Goal: Communication & Community: Answer question/provide support

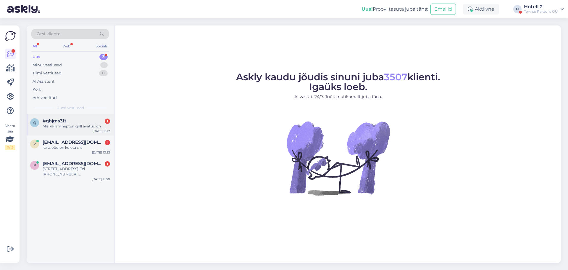
click at [82, 123] on div "Mis kellani neptun grill avatud on" at bounding box center [76, 125] width 67 height 5
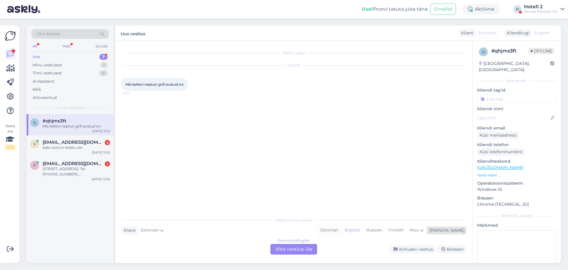
click at [342, 229] on div "Estonian" at bounding box center [330, 230] width 24 height 9
click at [308, 248] on div "Estonian to Estonian Võta vestlus üle" at bounding box center [294, 249] width 47 height 11
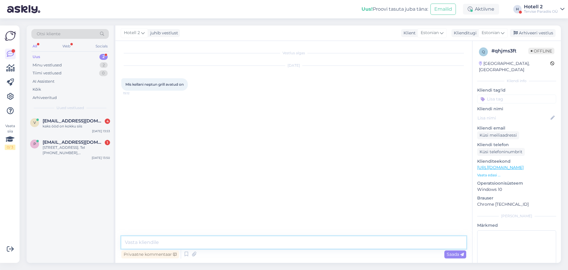
click at [214, 243] on textarea at bounding box center [293, 242] width 345 height 12
type textarea "Tere"
type textarea "Köök 21.30 ja resto ise 22.00"
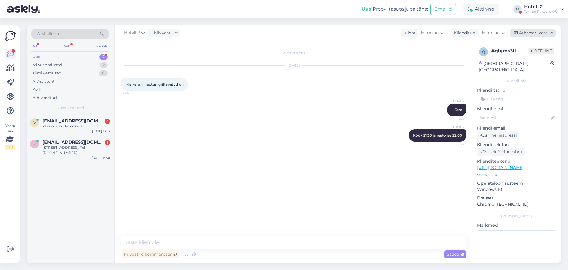
click at [521, 30] on div "Arhiveeri vestlus" at bounding box center [533, 33] width 46 height 8
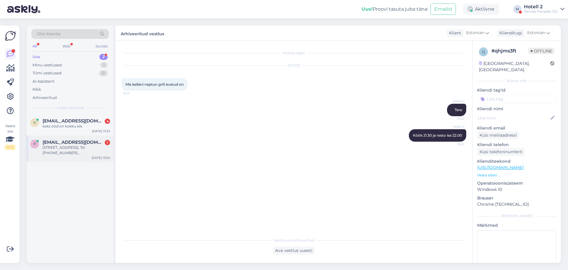
click at [80, 150] on div "[STREET_ADDRESS]. Tel [PHONE_NUMBER], [PERSON_NAME]." at bounding box center [76, 150] width 67 height 11
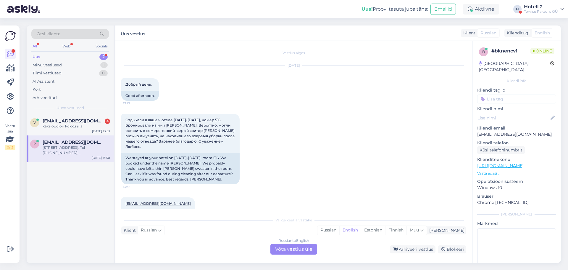
scroll to position [224, 0]
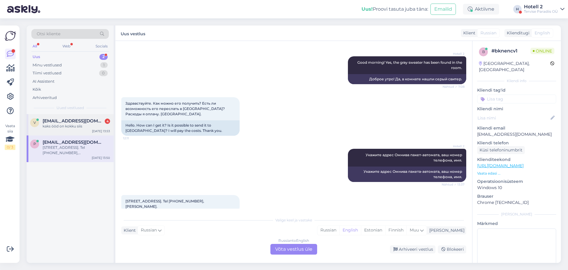
click at [75, 126] on div "kaks ööd on kokku siis" at bounding box center [76, 125] width 67 height 5
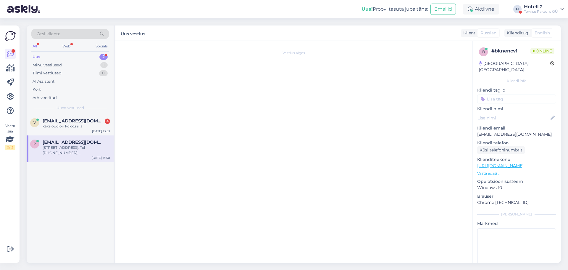
scroll to position [88, 0]
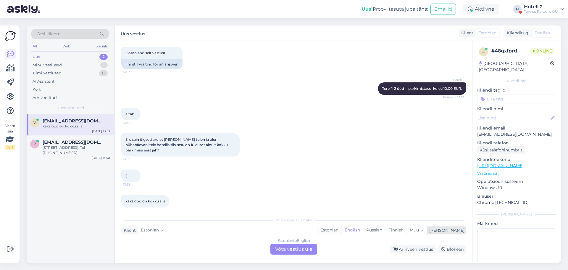
click at [342, 229] on div "Estonian" at bounding box center [330, 230] width 24 height 9
click at [291, 249] on div "Estonian to Estonian Võta vestlus üle" at bounding box center [294, 249] width 47 height 11
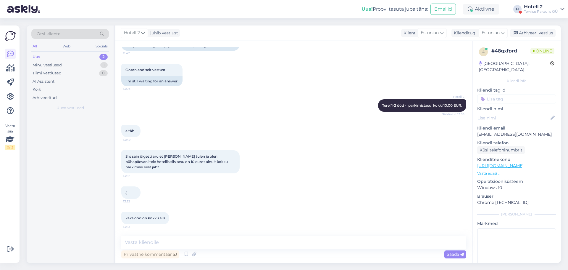
scroll to position [66, 0]
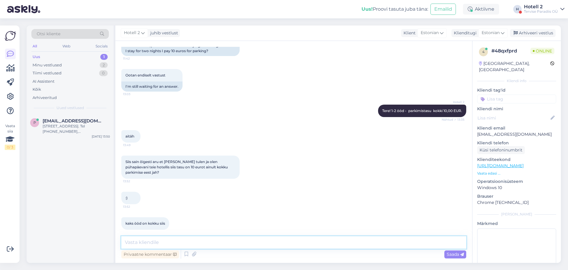
click at [168, 243] on textarea at bounding box center [293, 242] width 345 height 12
type textarea "*JAh, 2 ööd kokku on 10€"
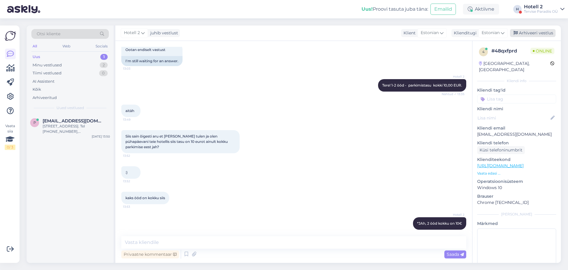
click at [532, 32] on div "Arhiveeri vestlus" at bounding box center [533, 33] width 46 height 8
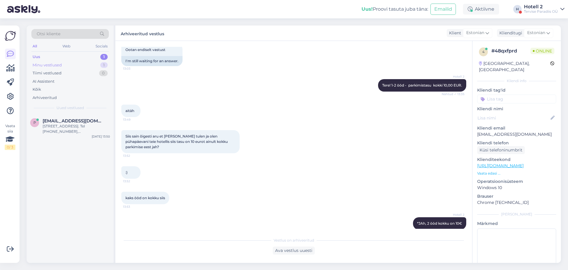
click at [70, 65] on div "Minu vestlused 1" at bounding box center [70, 65] width 78 height 8
click at [68, 133] on div "Vai paketē Package Luxorios paradise holiday 2 nights ir iekļautas 2 procedūras…" at bounding box center [76, 128] width 67 height 11
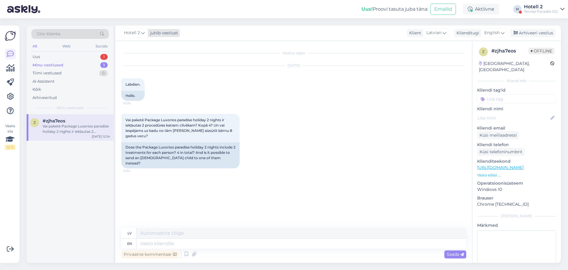
click at [141, 31] on icon at bounding box center [143, 33] width 4 height 7
click at [70, 56] on div "Uus 1" at bounding box center [70, 57] width 78 height 8
click at [89, 134] on div "[STREET_ADDRESS]. Tel [PHONE_NUMBER], [PERSON_NAME]." at bounding box center [76, 128] width 67 height 11
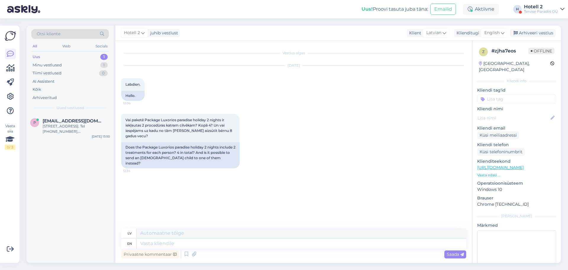
scroll to position [230, 0]
